Goal: Obtain resource: Obtain resource

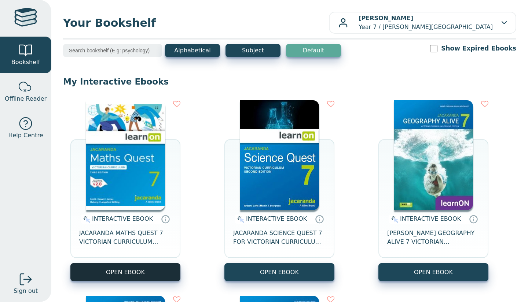
click at [120, 265] on button "OPEN EBOOK" at bounding box center [125, 273] width 110 height 18
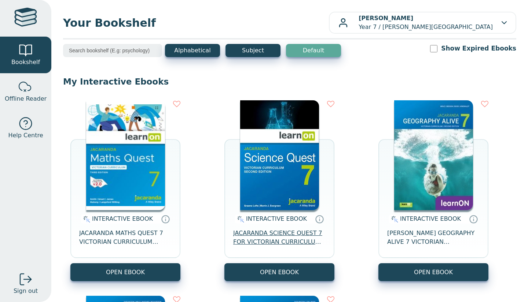
click at [273, 234] on span "JACARANDA SCIENCE QUEST 7 FOR VICTORIAN CURRICULUM LEARNON 2E EBOOK" at bounding box center [279, 238] width 92 height 18
click at [114, 187] on img at bounding box center [125, 155] width 79 height 110
